Goal: Transaction & Acquisition: Purchase product/service

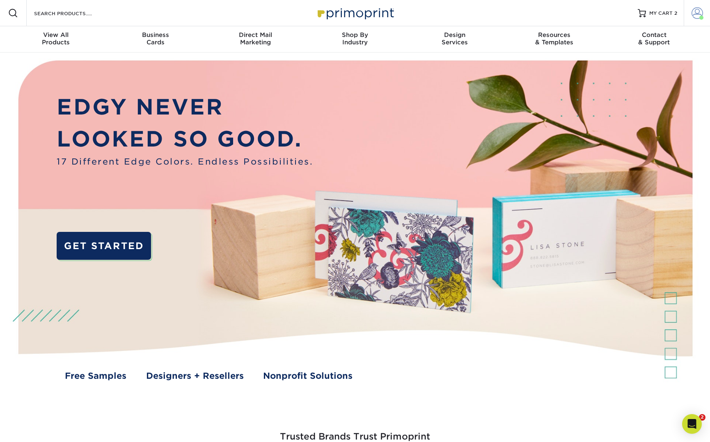
click at [697, 10] on span at bounding box center [697, 12] width 11 height 11
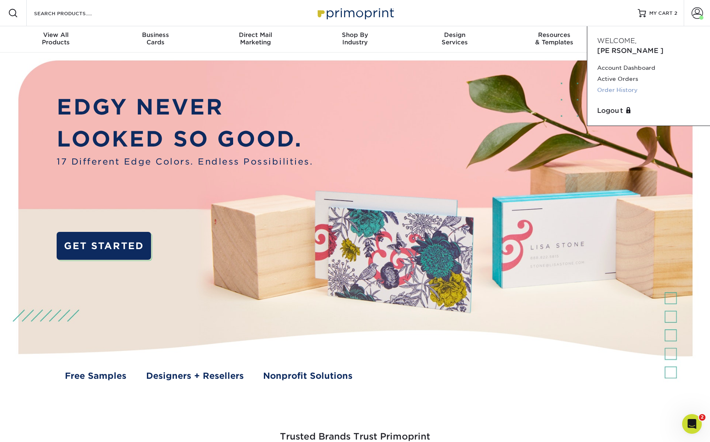
click at [624, 85] on link "Order History" at bounding box center [648, 90] width 103 height 11
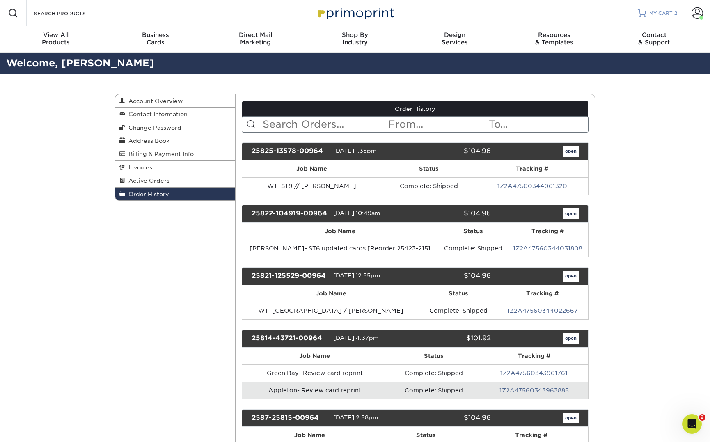
click at [661, 14] on span "MY CART" at bounding box center [660, 13] width 23 height 7
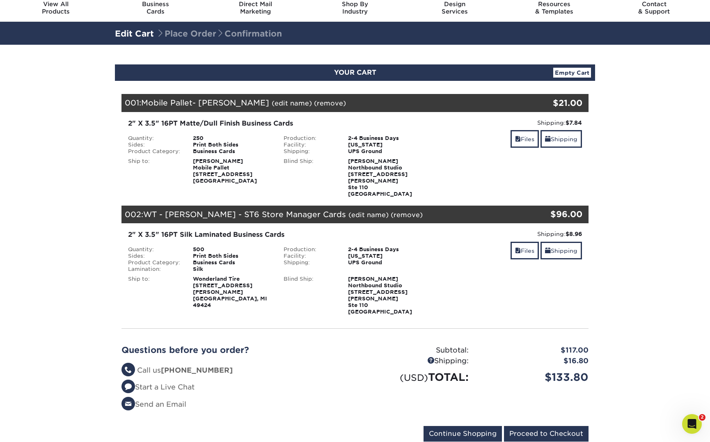
scroll to position [31, 0]
